Goal: Find specific page/section

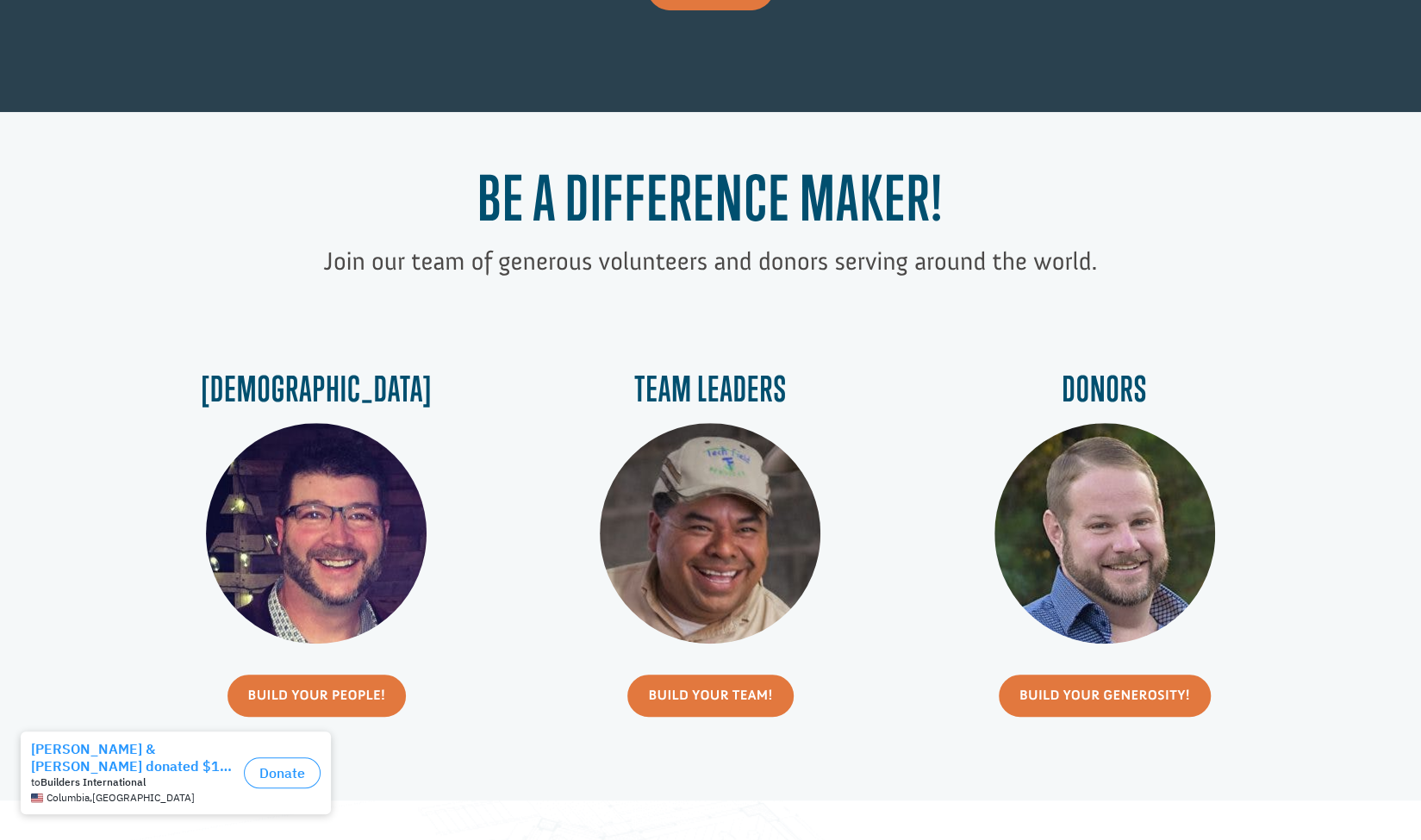
scroll to position [556, 0]
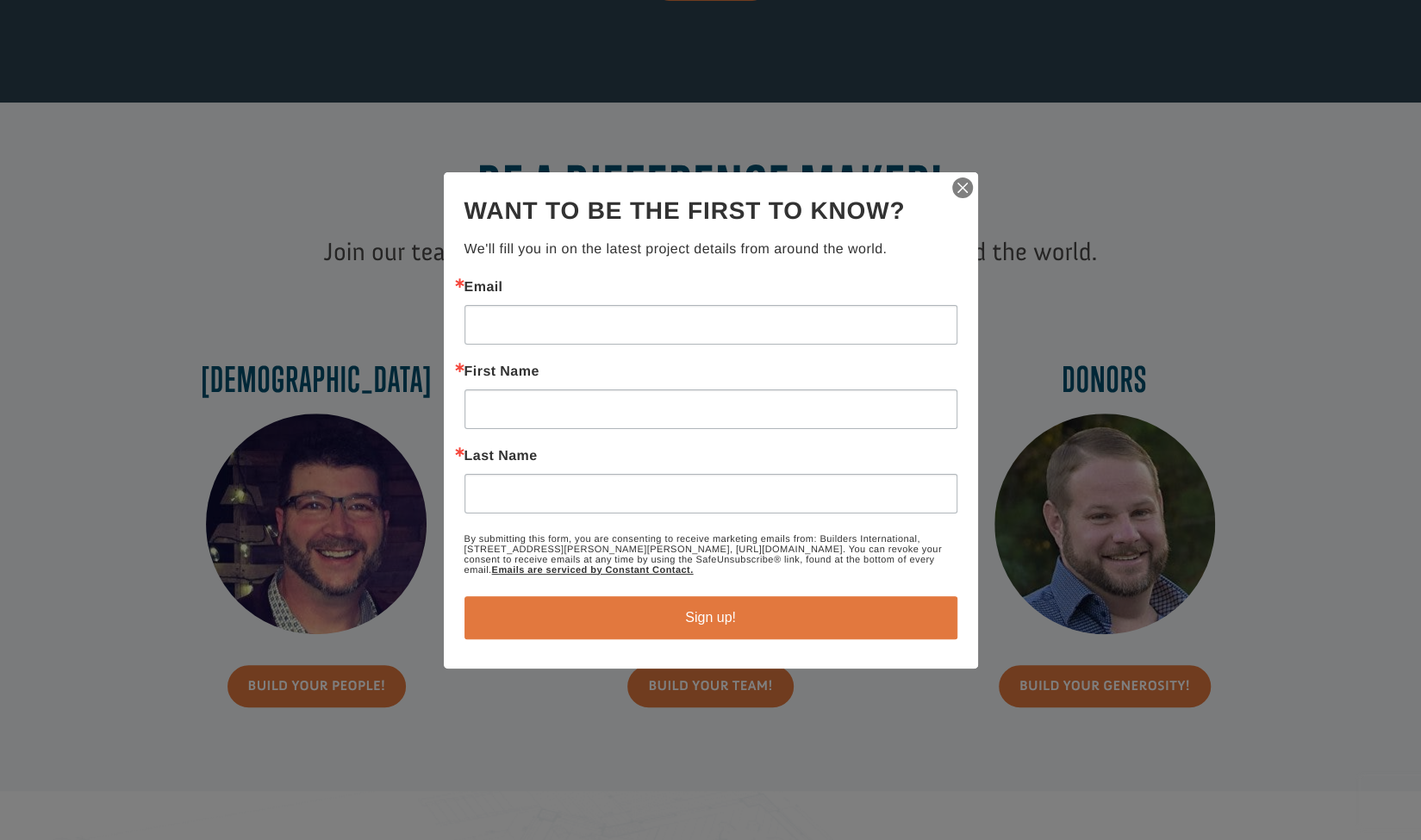
click at [960, 197] on img "button" at bounding box center [962, 188] width 24 height 24
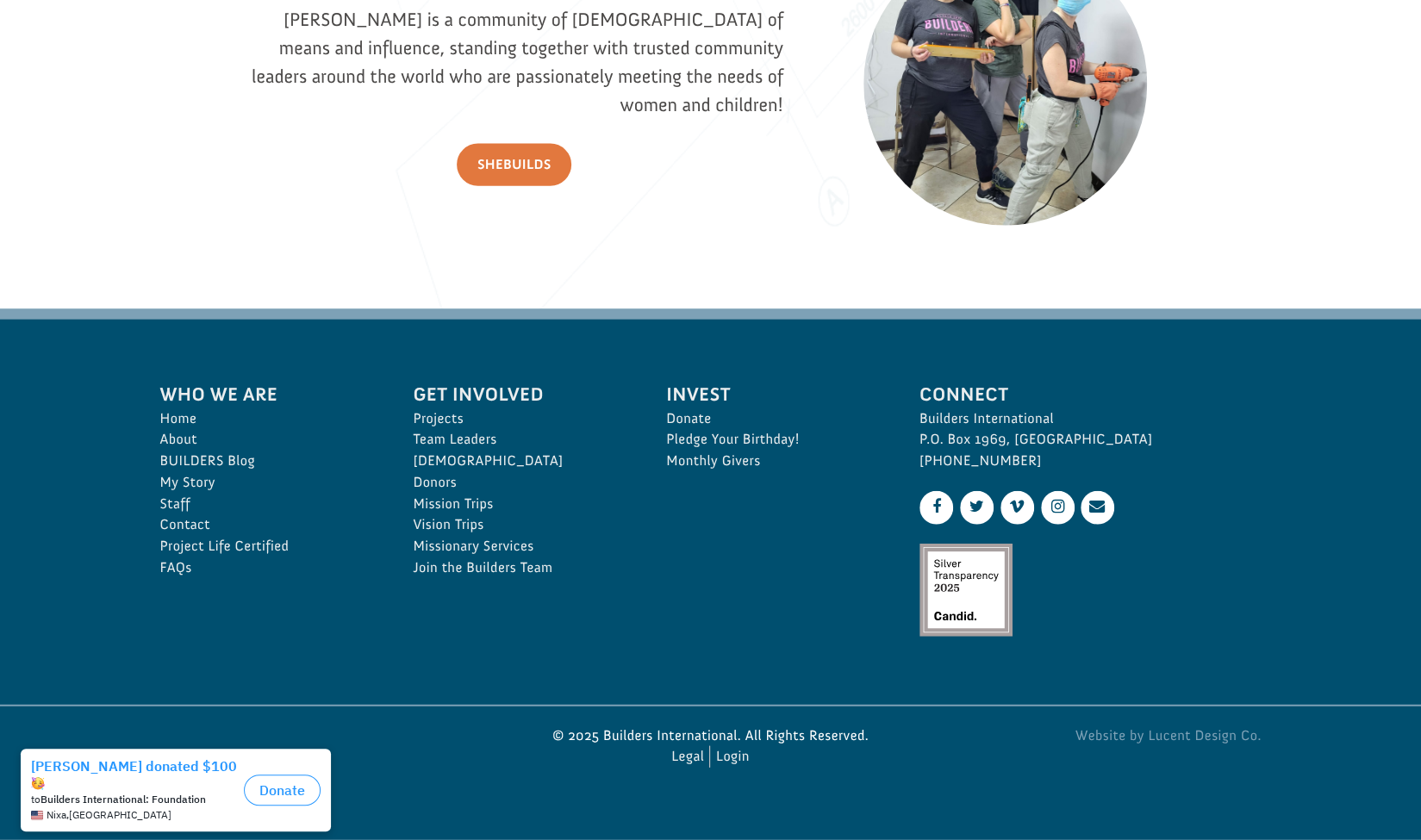
scroll to position [2454, 0]
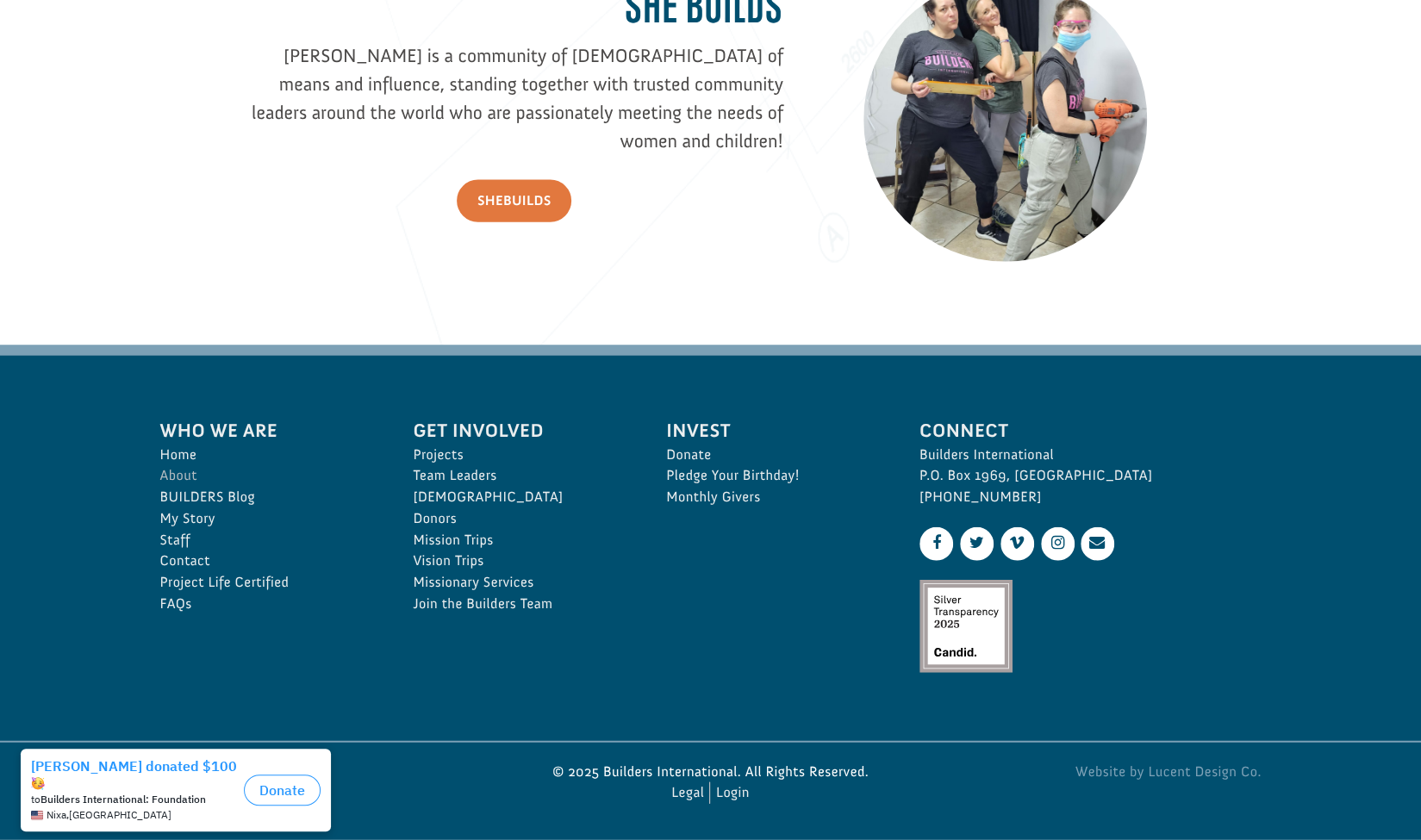
click at [176, 474] on link "About" at bounding box center [267, 475] width 215 height 21
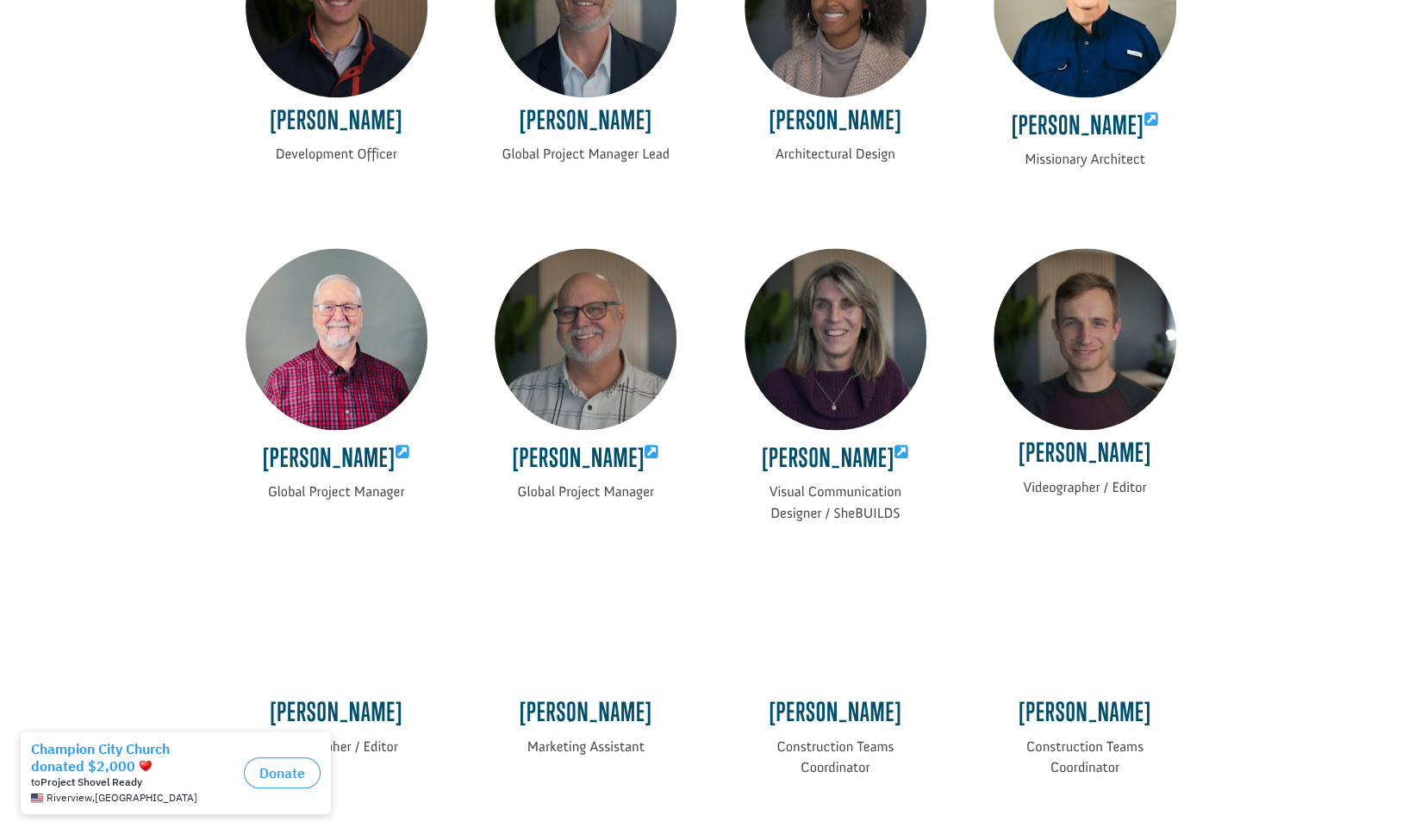
scroll to position [1515, 0]
